Goal: Task Accomplishment & Management: Complete application form

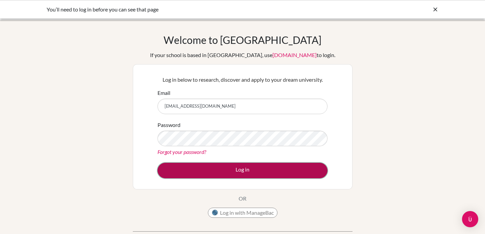
click at [243, 169] on button "Log in" at bounding box center [243, 171] width 170 height 16
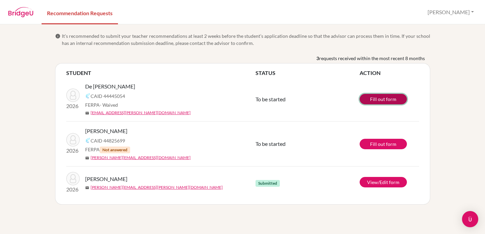
click at [377, 99] on link "Fill out form" at bounding box center [383, 99] width 47 height 10
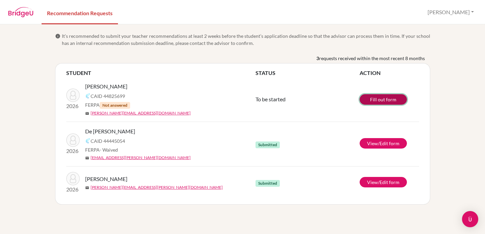
click at [390, 99] on link "Fill out form" at bounding box center [383, 99] width 47 height 10
